Goal: Find contact information: Obtain details needed to contact an individual or organization

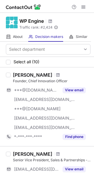
click at [23, 73] on div "Jason Cohen" at bounding box center [32, 75] width 39 height 6
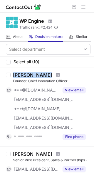
click at [23, 73] on div "Jason Cohen" at bounding box center [32, 75] width 39 height 6
copy div "Jason Cohen"
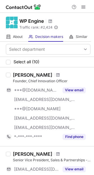
click at [23, 82] on div "Founder, Chief Innovation Officer" at bounding box center [51, 81] width 77 height 5
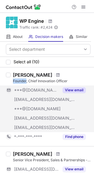
copy div "Founder"
click at [75, 91] on button "View email" at bounding box center [73, 90] width 23 height 6
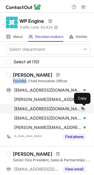
click at [83, 108] on span at bounding box center [82, 109] width 5 height 5
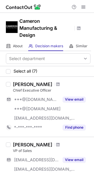
click at [22, 84] on div "Michael Quig" at bounding box center [32, 85] width 39 height 6
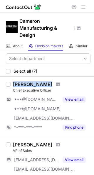
click at [22, 84] on div "Michael Quig" at bounding box center [32, 85] width 39 height 6
copy div "Michael Quig"
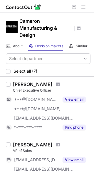
click at [24, 88] on div "Michael Quig Chief Executive Officer" at bounding box center [51, 88] width 77 height 12
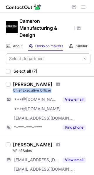
click at [24, 88] on div "Michael Quig Chief Executive Officer" at bounding box center [51, 88] width 77 height 12
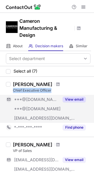
copy div "Chief Executive Officer"
click at [74, 101] on button "View email" at bounding box center [73, 100] width 23 height 6
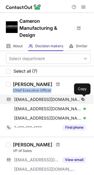
click at [82, 100] on span at bounding box center [82, 99] width 5 height 5
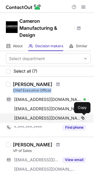
click at [82, 119] on span at bounding box center [82, 118] width 5 height 5
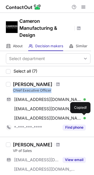
copy div "Chief Executive Officer"
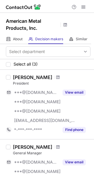
click at [15, 76] on div "Rob Headberg" at bounding box center [32, 78] width 39 height 6
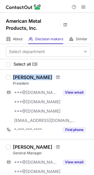
click at [15, 76] on div "Rob Headberg" at bounding box center [32, 78] width 39 height 6
copy div "Rob Headberg"
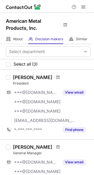
click at [21, 84] on div "President" at bounding box center [51, 83] width 77 height 5
copy div "President"
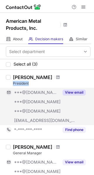
click at [72, 93] on button "View email" at bounding box center [73, 93] width 23 height 6
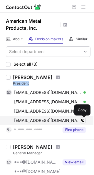
click at [82, 122] on span at bounding box center [82, 120] width 5 height 5
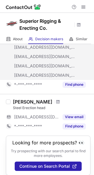
scroll to position [93, 0]
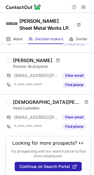
scroll to position [493, 0]
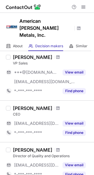
scroll to position [195, 0]
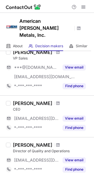
click at [20, 101] on div "[PERSON_NAME]" at bounding box center [32, 104] width 39 height 6
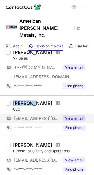
copy div "[PERSON_NAME]"
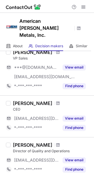
click at [16, 107] on div "CEO" at bounding box center [51, 109] width 77 height 5
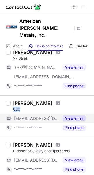
copy div "CEO"
click at [79, 116] on button "View email" at bounding box center [73, 119] width 23 height 6
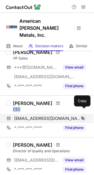
click at [82, 116] on span at bounding box center [82, 118] width 5 height 5
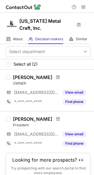
click at [30, 75] on div "[PERSON_NAME]" at bounding box center [32, 78] width 39 height 6
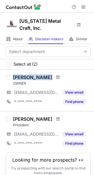
click at [30, 75] on div "[PERSON_NAME]" at bounding box center [32, 78] width 39 height 6
copy div "[PERSON_NAME]"
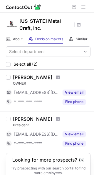
click at [22, 81] on div "OWNER" at bounding box center [51, 83] width 77 height 5
copy div "OWNER"
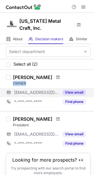
click at [72, 90] on button "View email" at bounding box center [73, 93] width 23 height 6
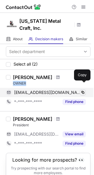
click at [82, 90] on span at bounding box center [82, 92] width 5 height 5
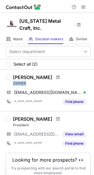
drag, startPoint x: 82, startPoint y: 86, endPoint x: 66, endPoint y: 57, distance: 32.9
click at [76, 88] on div "thomasb@floridametalcraft.com Verified Copied!" at bounding box center [46, 92] width 80 height 9
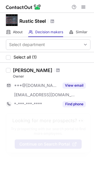
click at [31, 71] on div "[PERSON_NAME]" at bounding box center [32, 71] width 39 height 6
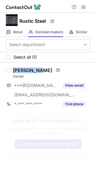
click at [31, 71] on div "[PERSON_NAME]" at bounding box center [32, 71] width 39 height 6
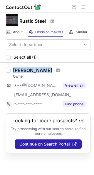
click at [31, 71] on div "[PERSON_NAME]" at bounding box center [32, 71] width 39 height 6
copy div "[PERSON_NAME]"
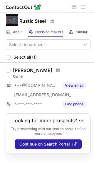
click at [20, 77] on div "Owner" at bounding box center [51, 76] width 77 height 5
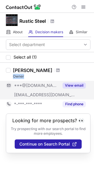
copy div "Owner"
click at [75, 87] on button "View email" at bounding box center [73, 86] width 23 height 6
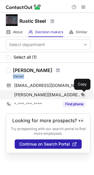
click at [82, 95] on span at bounding box center [82, 95] width 5 height 5
drag, startPoint x: 82, startPoint y: 95, endPoint x: 68, endPoint y: 99, distance: 15.0
click at [81, 94] on span at bounding box center [82, 95] width 5 height 5
